Goal: Check status: Check status

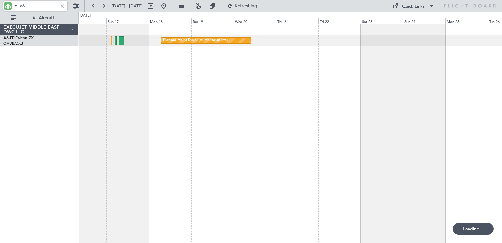
type input "a"
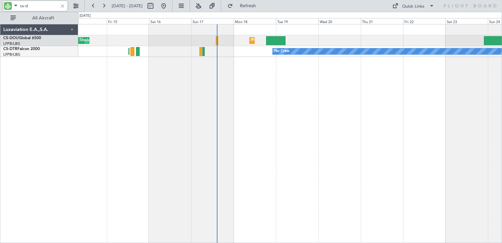
click at [249, 102] on div "Planned Maint [GEOGRAPHIC_DATA] ([GEOGRAPHIC_DATA]) Unplanned Maint [GEOGRAPHIC…" at bounding box center [290, 133] width 424 height 219
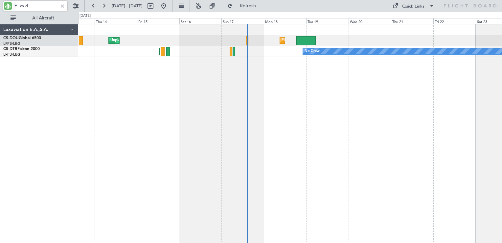
click at [266, 82] on div "Planned Maint [GEOGRAPHIC_DATA] ([GEOGRAPHIC_DATA]) Unplanned Maint [GEOGRAPHIC…" at bounding box center [290, 133] width 424 height 219
type input "cs-d"
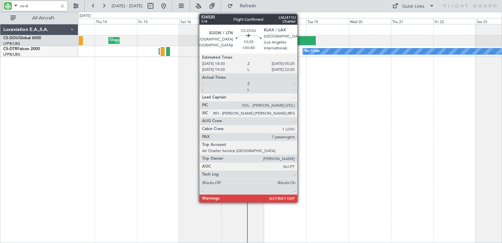
click at [301, 41] on div at bounding box center [306, 40] width 19 height 9
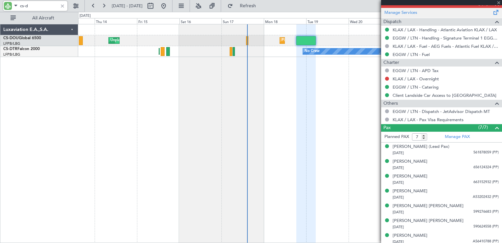
scroll to position [331, 0]
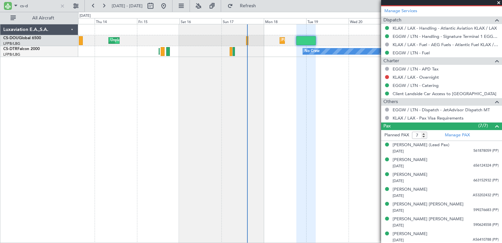
click at [498, 3] on span at bounding box center [499, 3] width 7 height 6
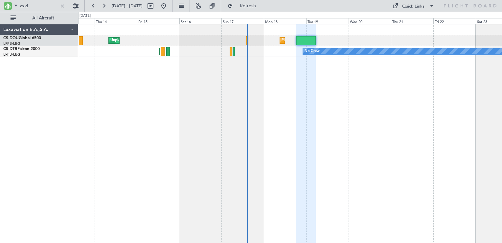
type input "0"
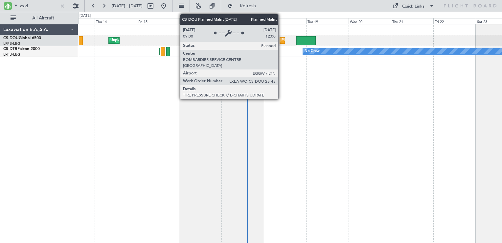
click at [282, 40] on div "Planned Maint [GEOGRAPHIC_DATA] ([GEOGRAPHIC_DATA])" at bounding box center [334, 41] width 104 height 10
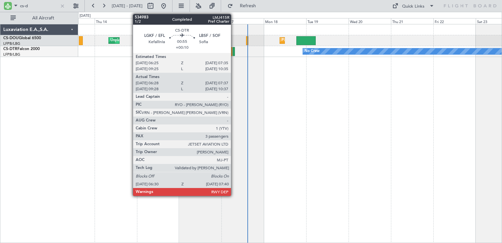
click at [234, 53] on div at bounding box center [234, 51] width 2 height 9
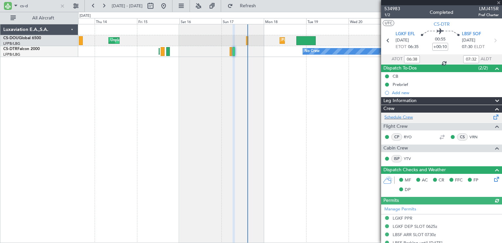
scroll to position [149, 0]
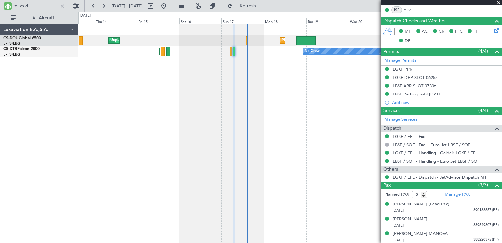
click at [500, 4] on span at bounding box center [499, 3] width 7 height 6
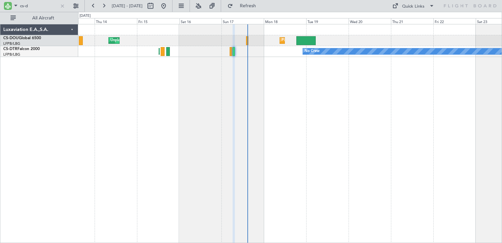
type input "0"
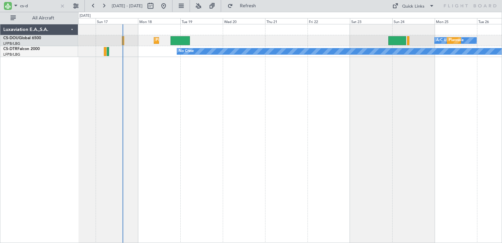
click at [293, 96] on div "Planned Maint [GEOGRAPHIC_DATA] ([GEOGRAPHIC_DATA]) A/C Unavailable Planned Mai…" at bounding box center [290, 133] width 424 height 219
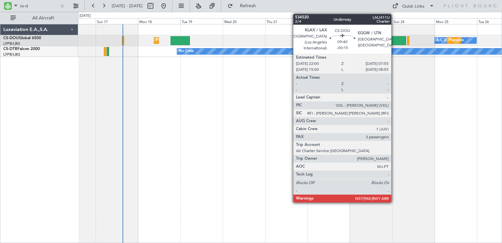
click at [395, 39] on div at bounding box center [398, 40] width 18 height 9
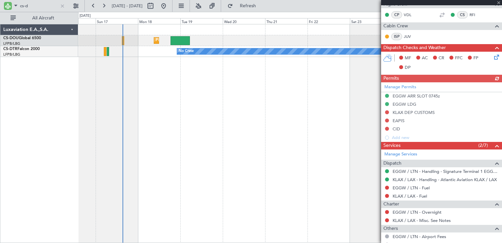
scroll to position [211, 0]
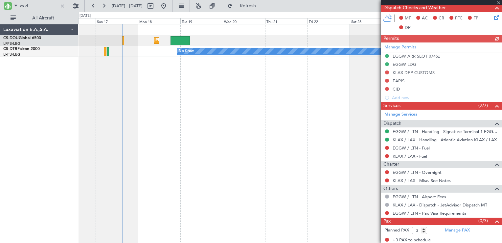
click at [498, 2] on span at bounding box center [499, 3] width 7 height 6
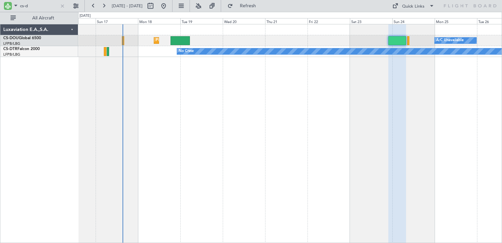
type input "0"
